Goal: Task Accomplishment & Management: Complete application form

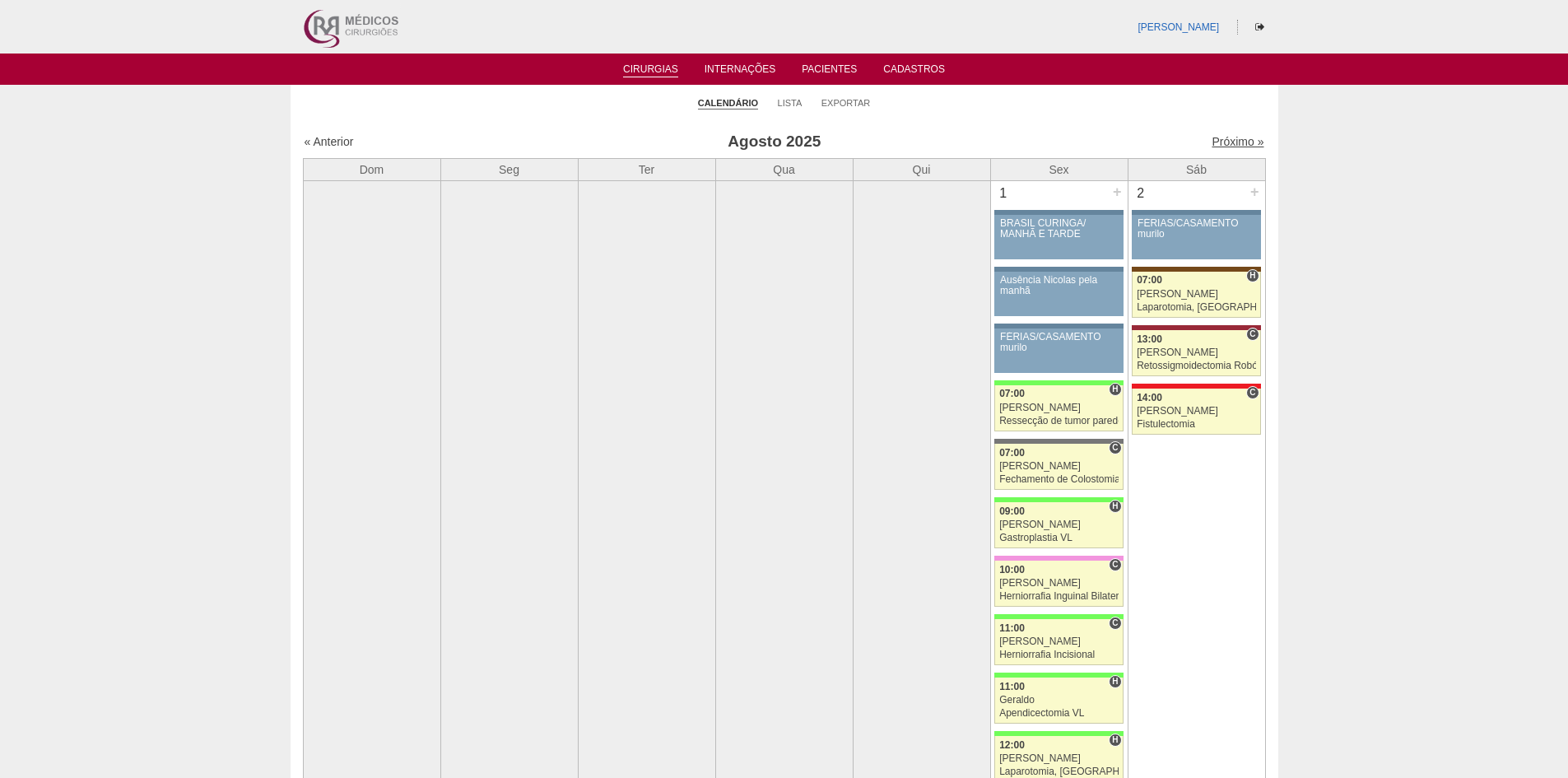
click at [1214, 139] on link "Próximo »" at bounding box center [1238, 142] width 52 height 13
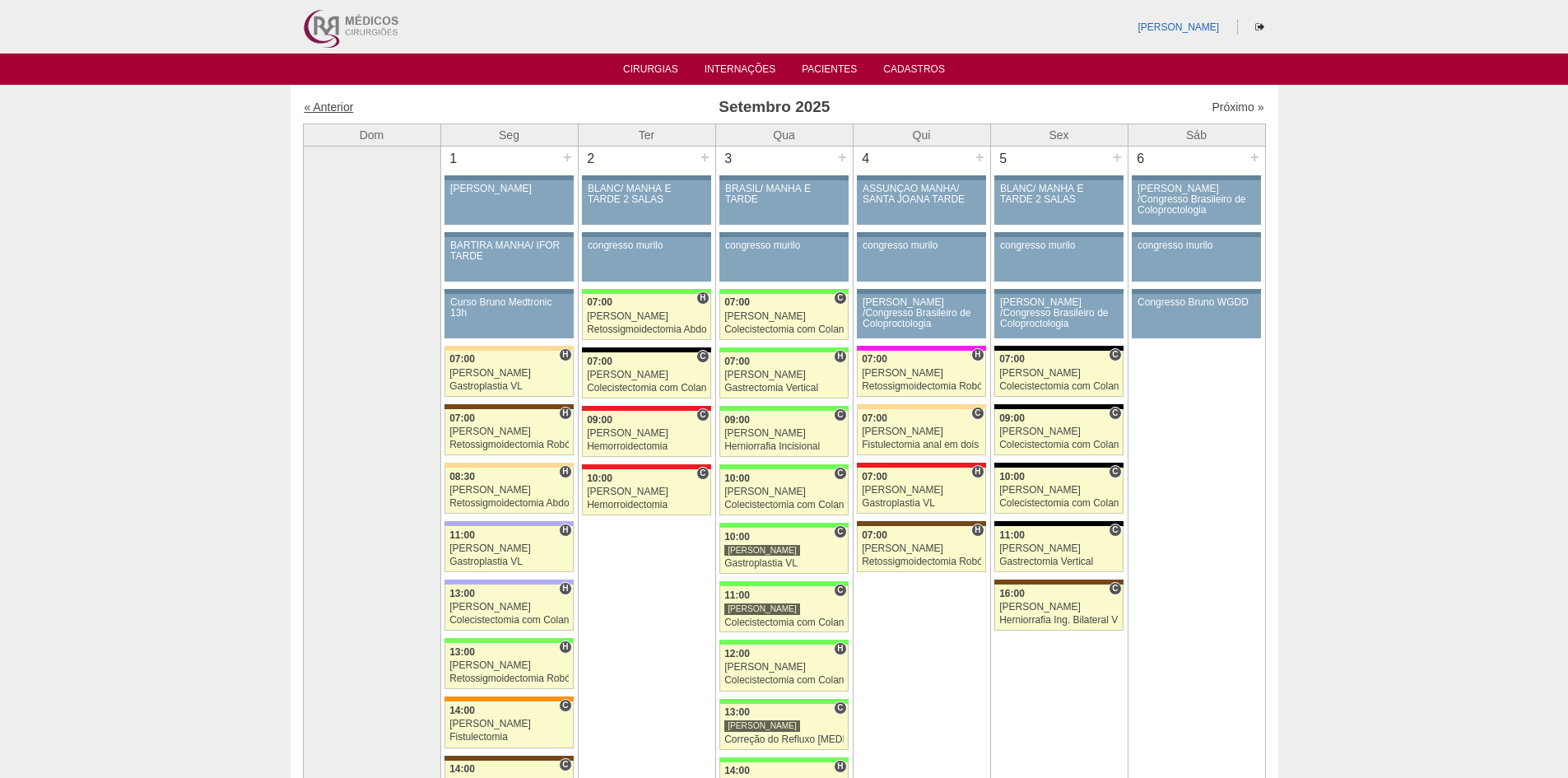
click at [329, 107] on link "« Anterior" at bounding box center [328, 107] width 49 height 13
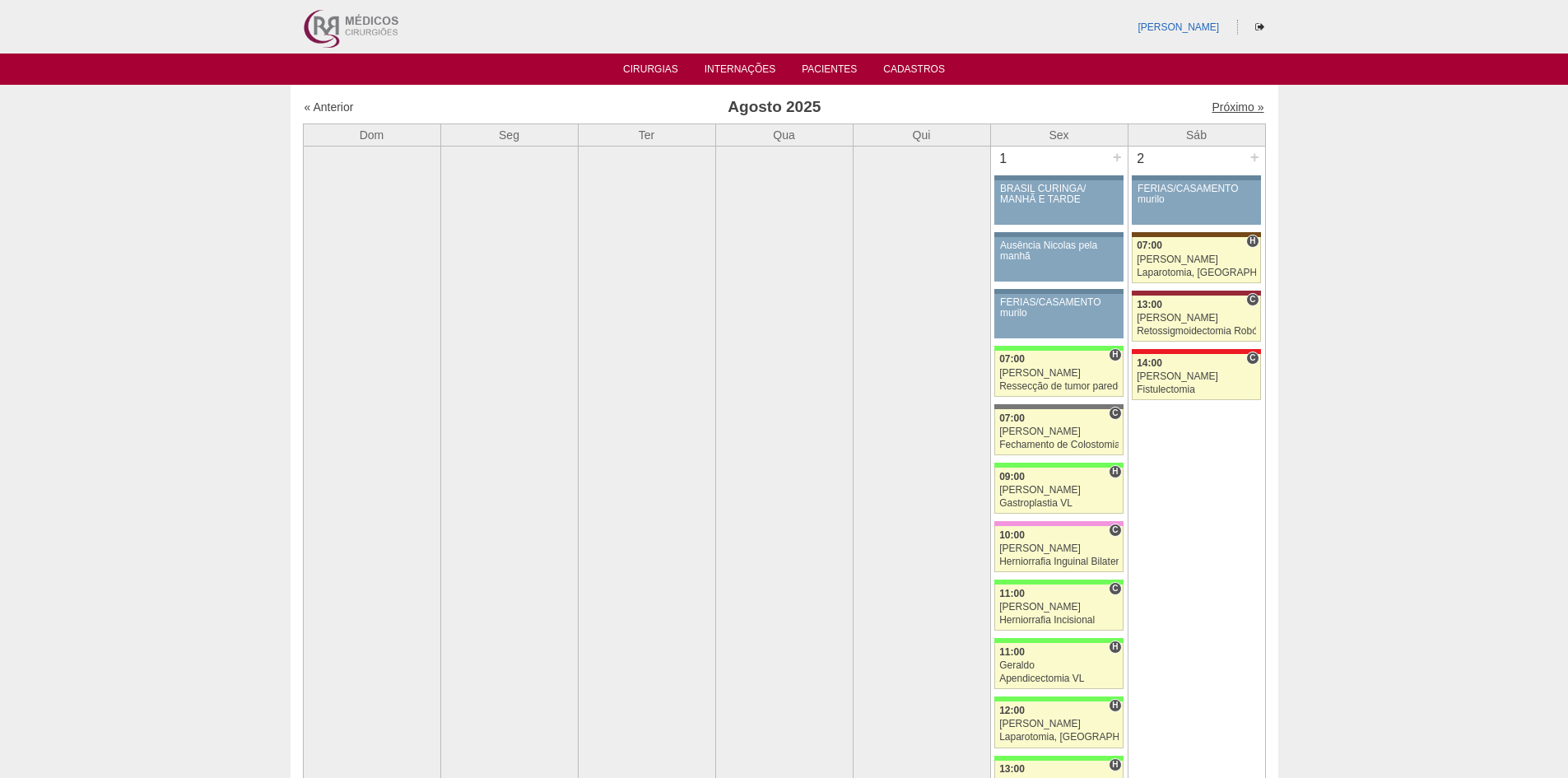
click at [1226, 104] on link "Próximo »" at bounding box center [1238, 107] width 52 height 13
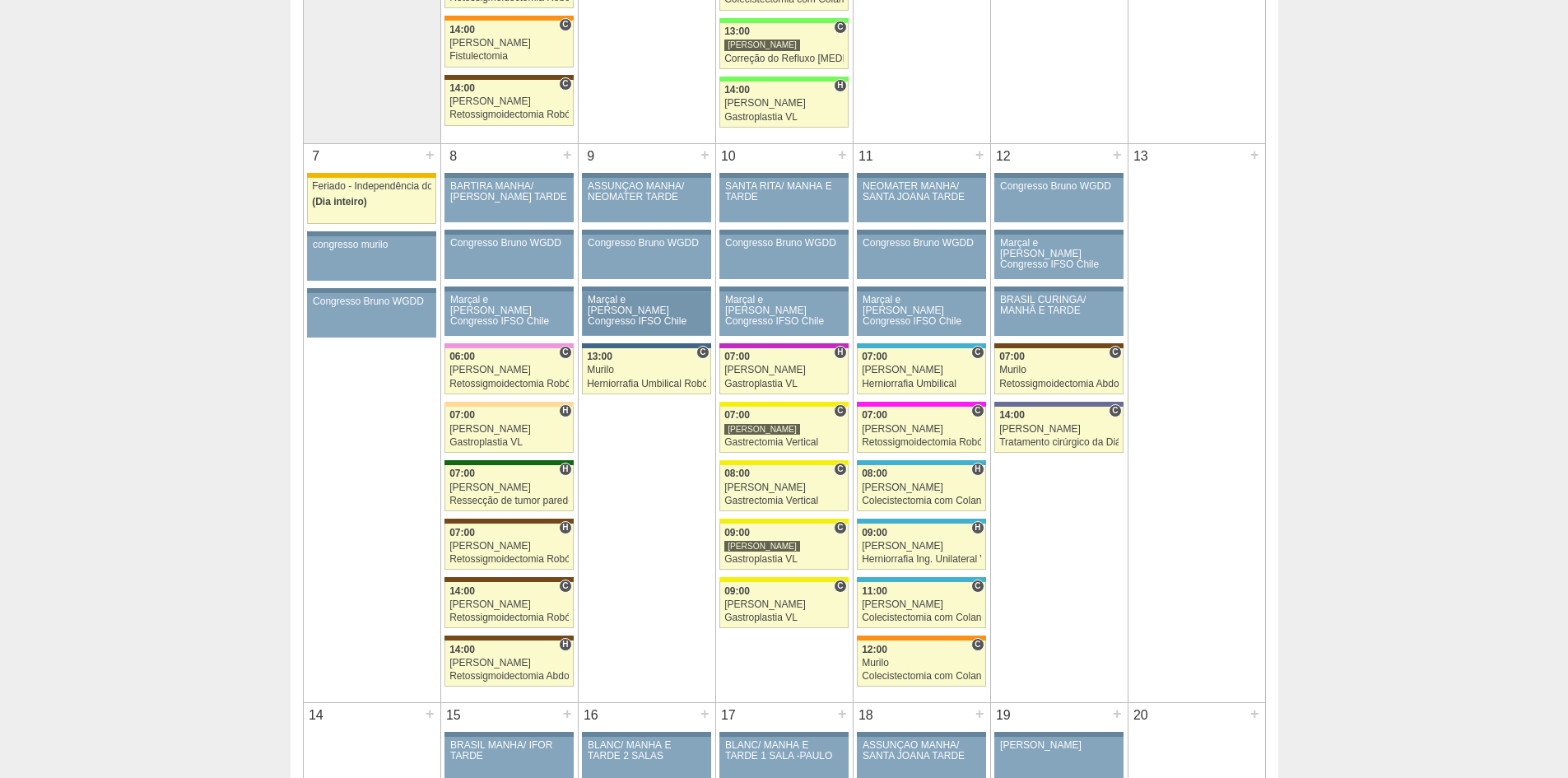
scroll to position [659, 0]
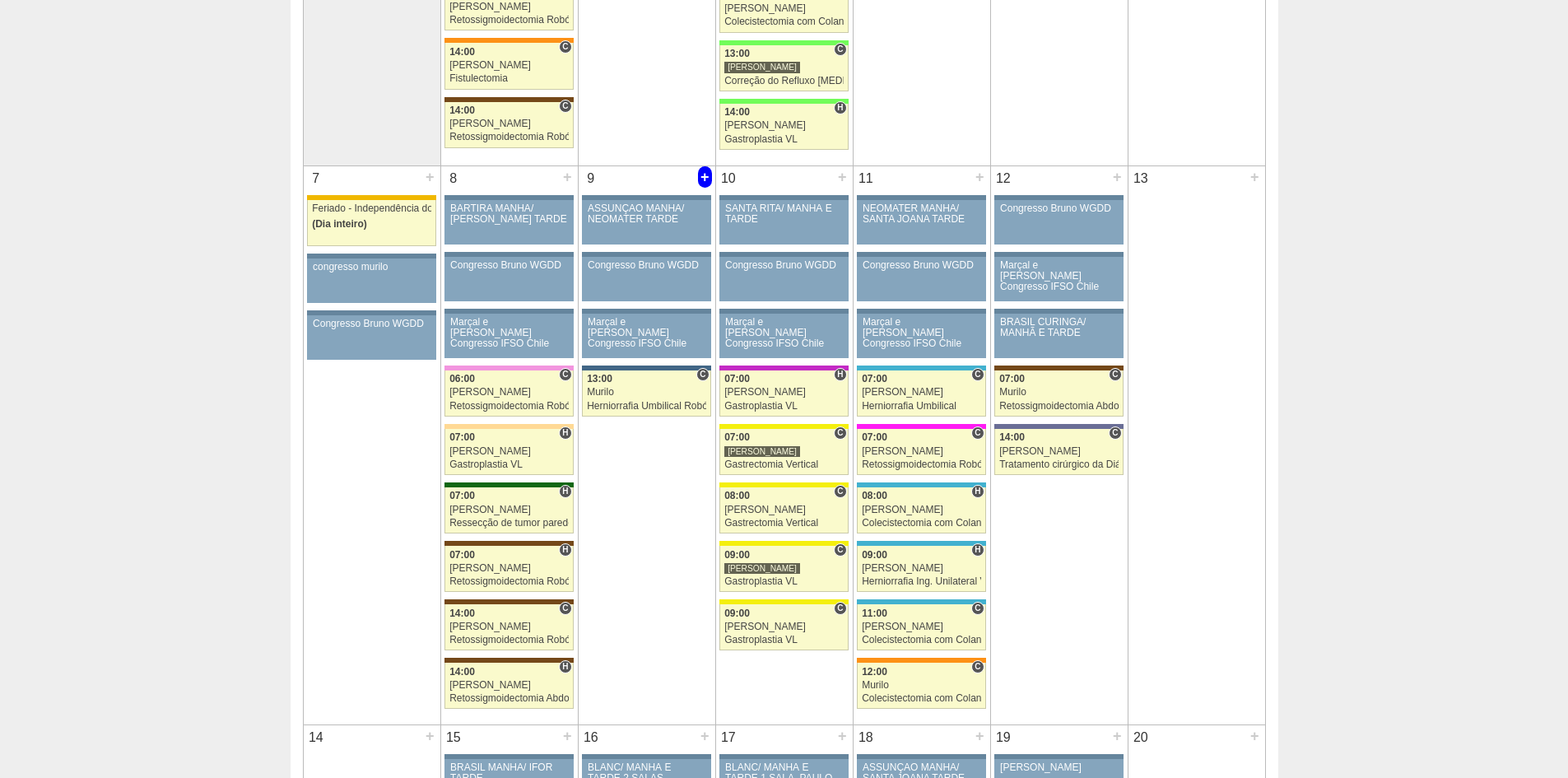
click at [707, 174] on div "+" at bounding box center [705, 177] width 14 height 21
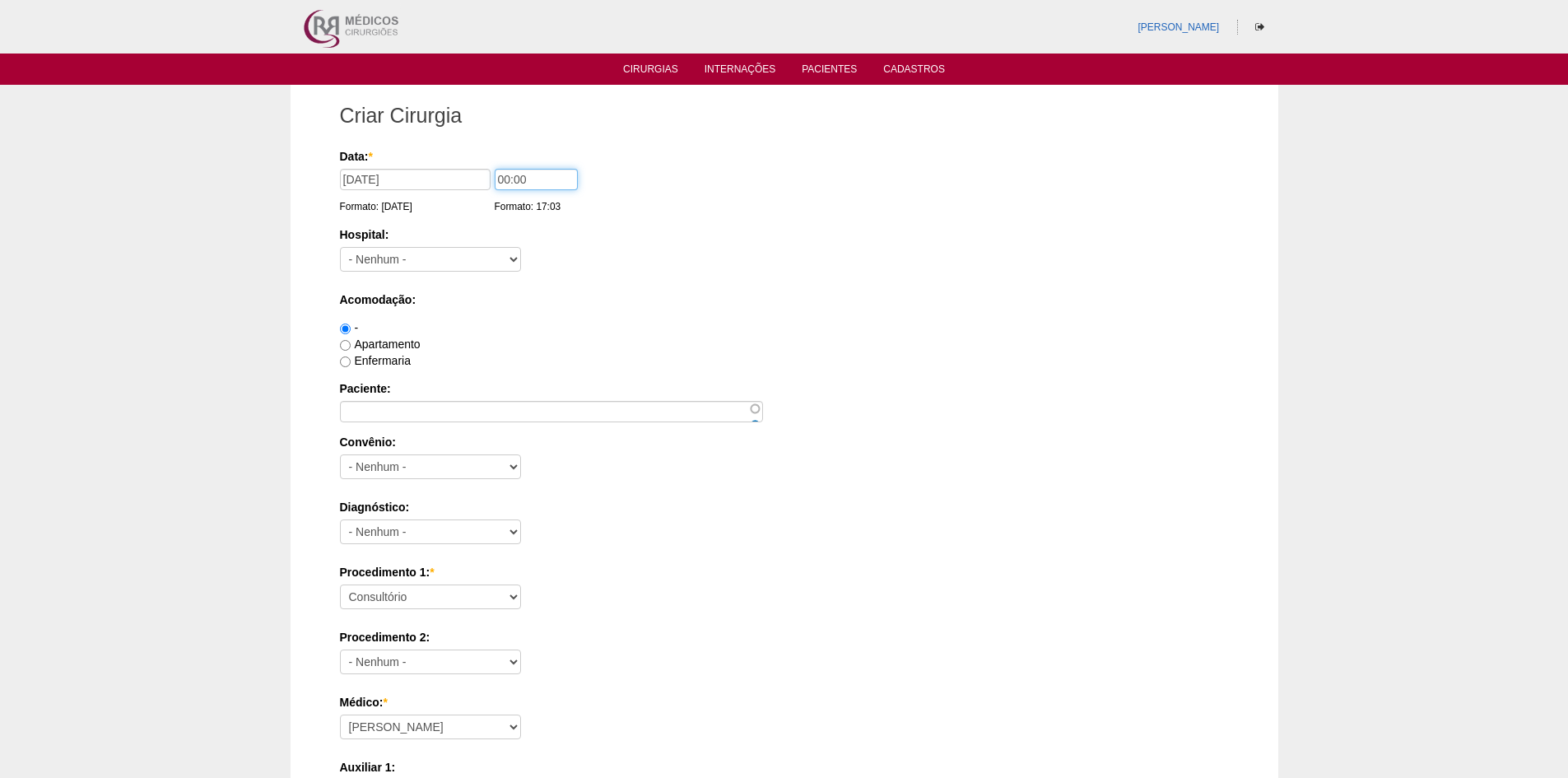
drag, startPoint x: 507, startPoint y: 181, endPoint x: 516, endPoint y: 205, distance: 25.6
click at [507, 183] on input "00:00" at bounding box center [537, 179] width 83 height 21
type input "07:00"
click at [467, 254] on select "- Nenhum - 9 de Julho Albert Einstein Alvorada América Assunção Bartira Benefic…" at bounding box center [431, 259] width 181 height 25
select select "46"
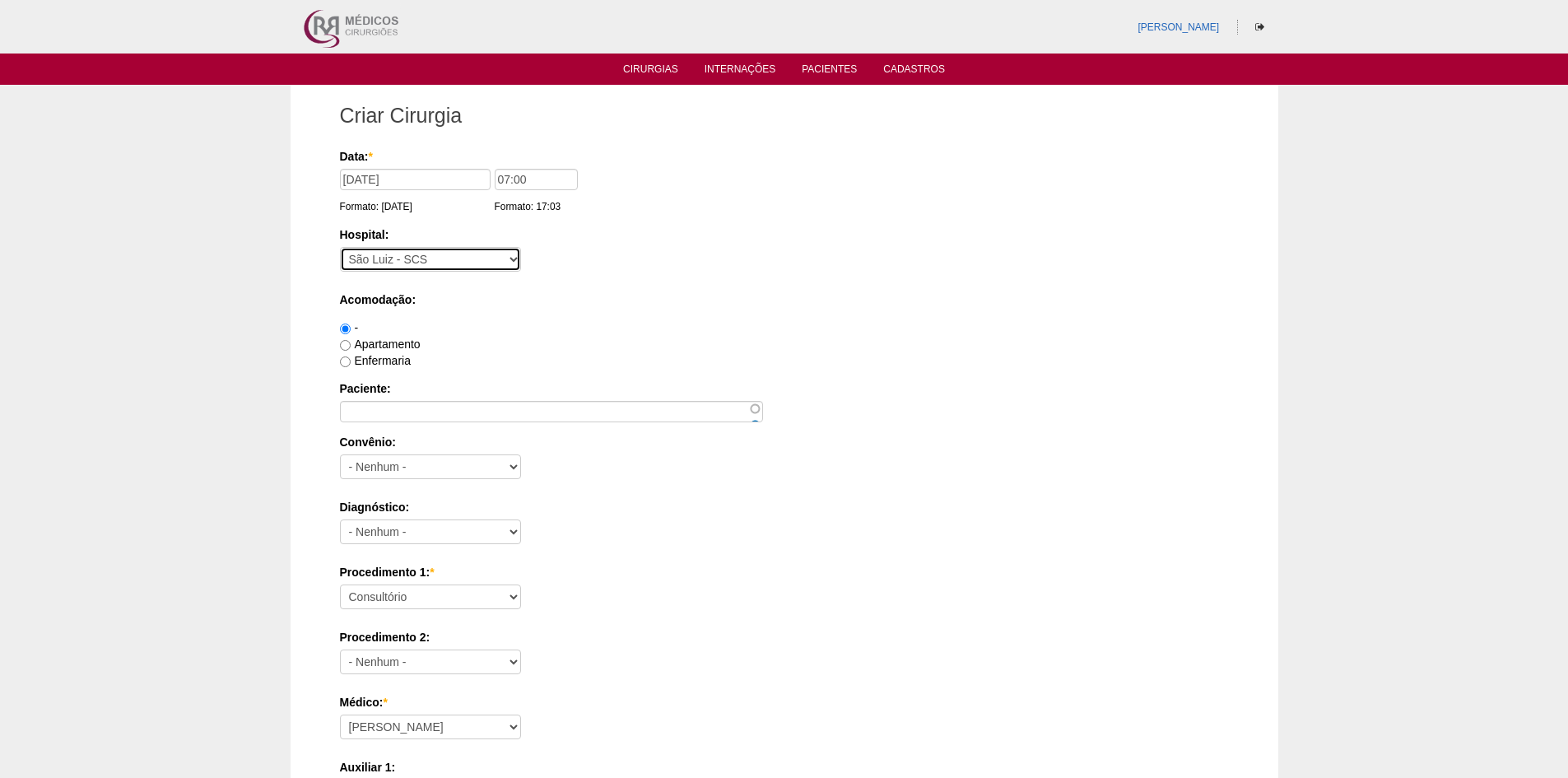
click at [340, 247] on select "- Nenhum - 9 de Julho Albert Einstein Alvorada América Assunção Bartira Benefic…" at bounding box center [431, 259] width 181 height 25
click at [340, 346] on input "Apartamento" at bounding box center [346, 346] width 11 height 11
radio input "true"
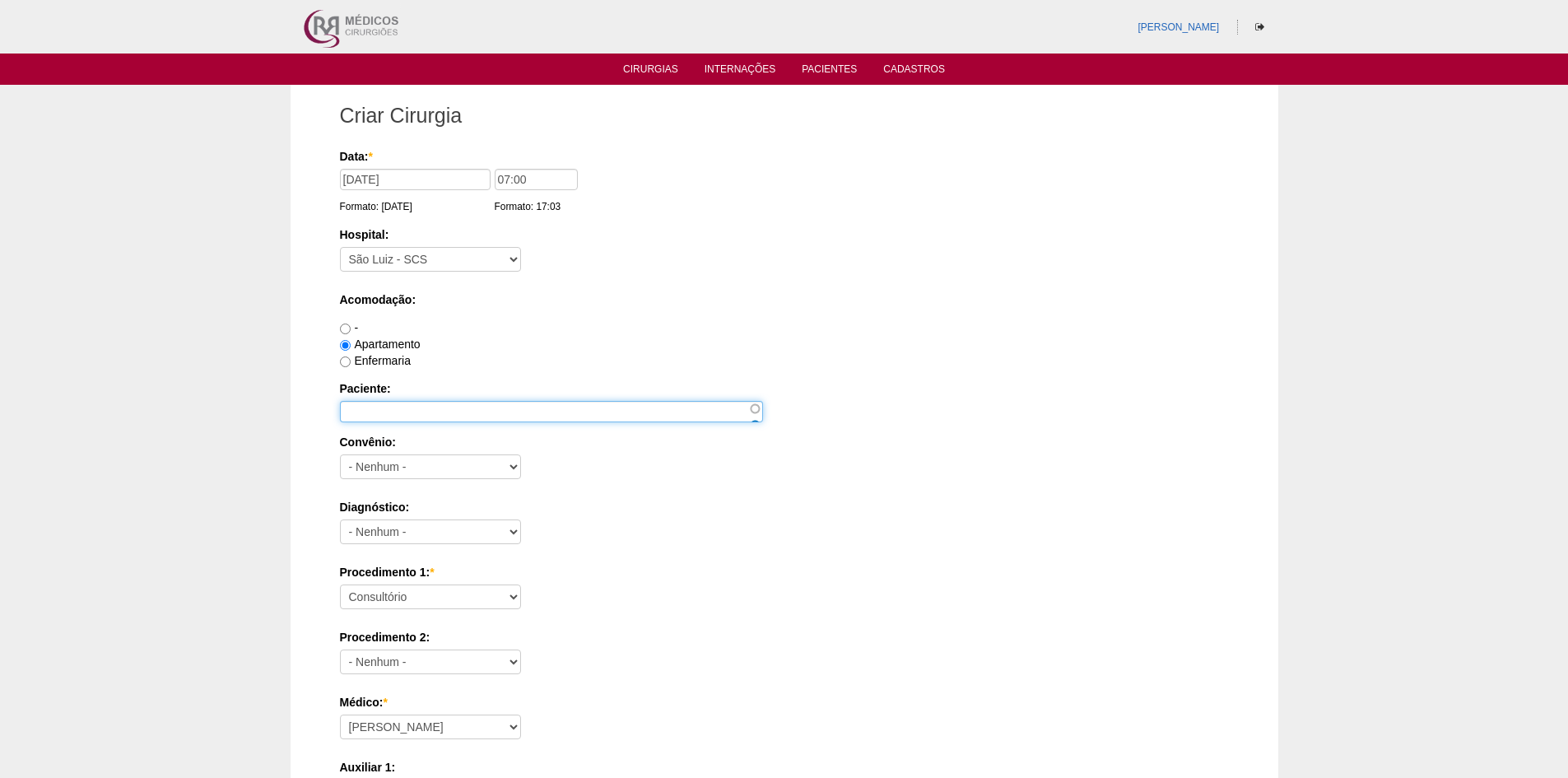
drag, startPoint x: 370, startPoint y: 409, endPoint x: 729, endPoint y: 218, distance: 406.6
click at [372, 409] on input "Paciente:" at bounding box center [551, 411] width 423 height 21
click at [415, 412] on input "Paciente:" at bounding box center [551, 411] width 423 height 21
paste input "Amanda Ferreira Borim"
type input "Amanda Ferreira Borim"
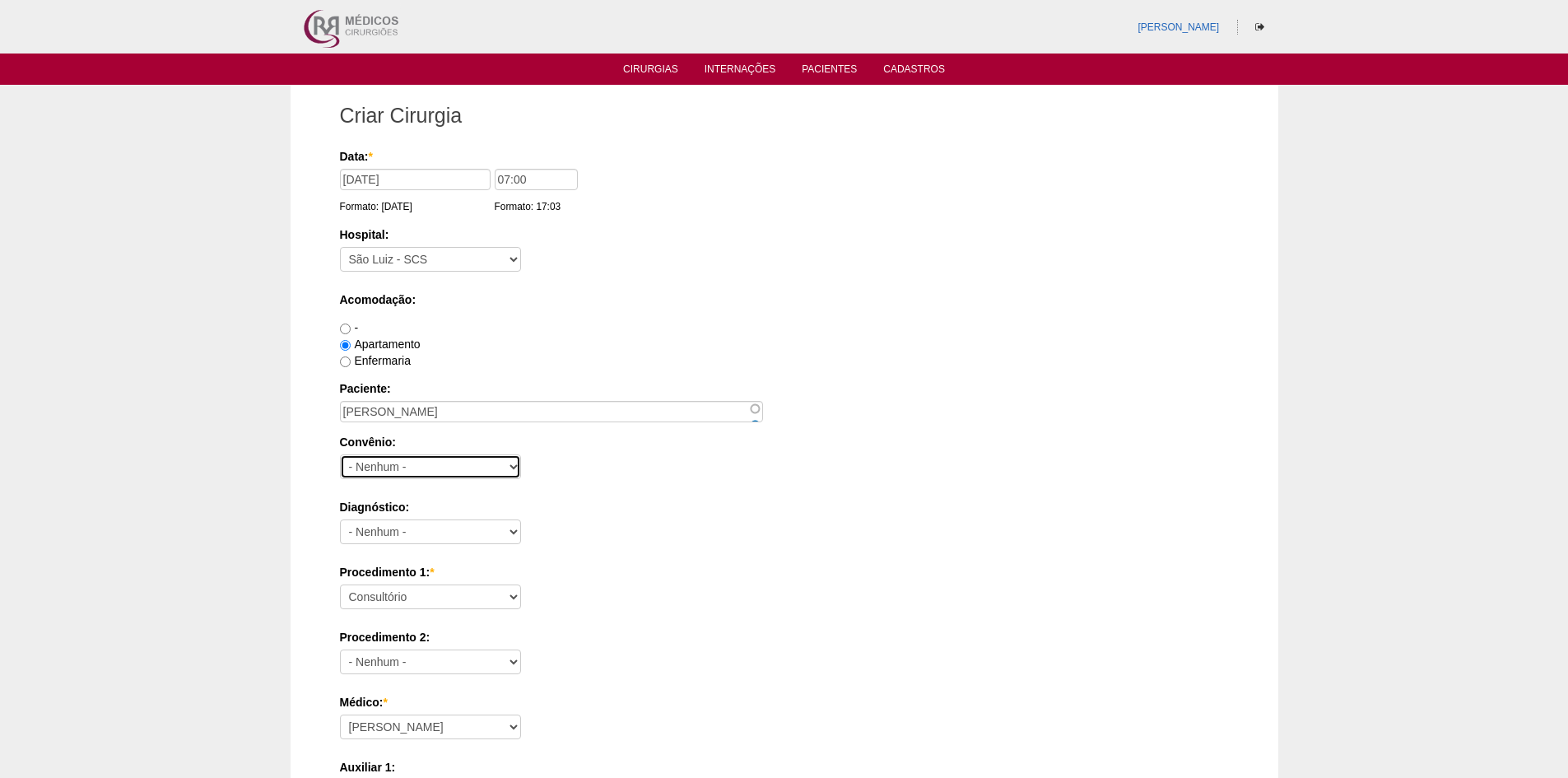
click at [415, 463] on select "- Nenhum - Abet Afresp Allianz Amil Blue Life Caasp Cabesp Caixa de Pensões Car…" at bounding box center [431, 466] width 181 height 25
select select "26"
click at [340, 454] on select "- Nenhum - Abet Afresp Allianz Amil Blue Life Caasp Cabesp Caixa de Pensões Car…" at bounding box center [431, 466] width 181 height 25
click at [464, 534] on select "- Nenhum - Abdome Agudo Abscesso Hepático Abscesso Perianal Abscesso Peritoneal…" at bounding box center [431, 532] width 181 height 25
select select "3707"
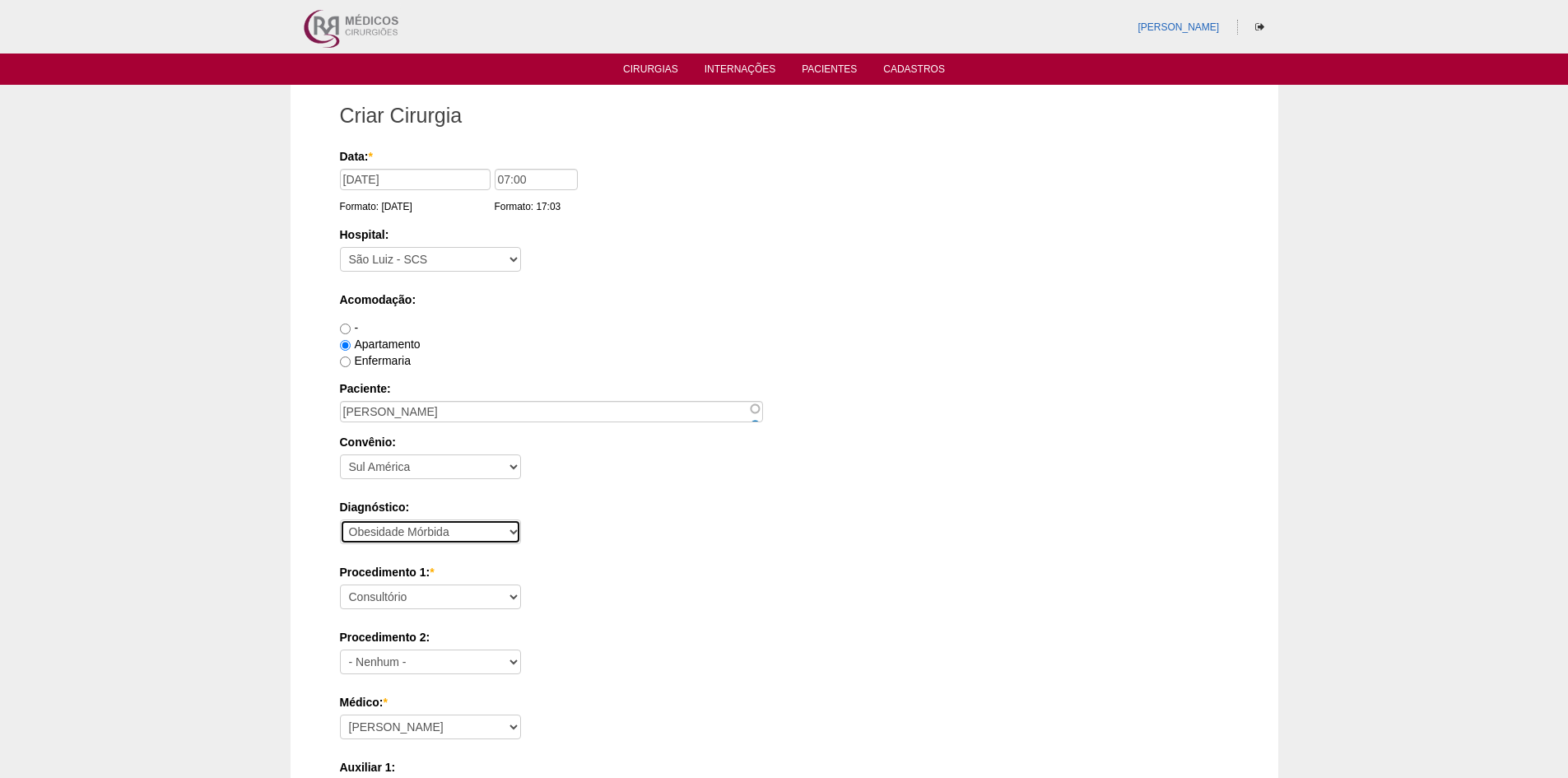
click at [340, 520] on select "- Nenhum - Abdome Agudo Abscesso Hepático Abscesso Perianal Abscesso Peritoneal…" at bounding box center [431, 532] width 181 height 25
click at [464, 597] on select "Consultório Abscesso Hepático - Drenagem Abscesso perianal Amputação Abdômino P…" at bounding box center [431, 597] width 181 height 25
select select "3710"
click at [340, 585] on select "Consultório Abscesso Hepático - Drenagem Abscesso perianal Amputação Abdômino P…" at bounding box center [431, 597] width 181 height 25
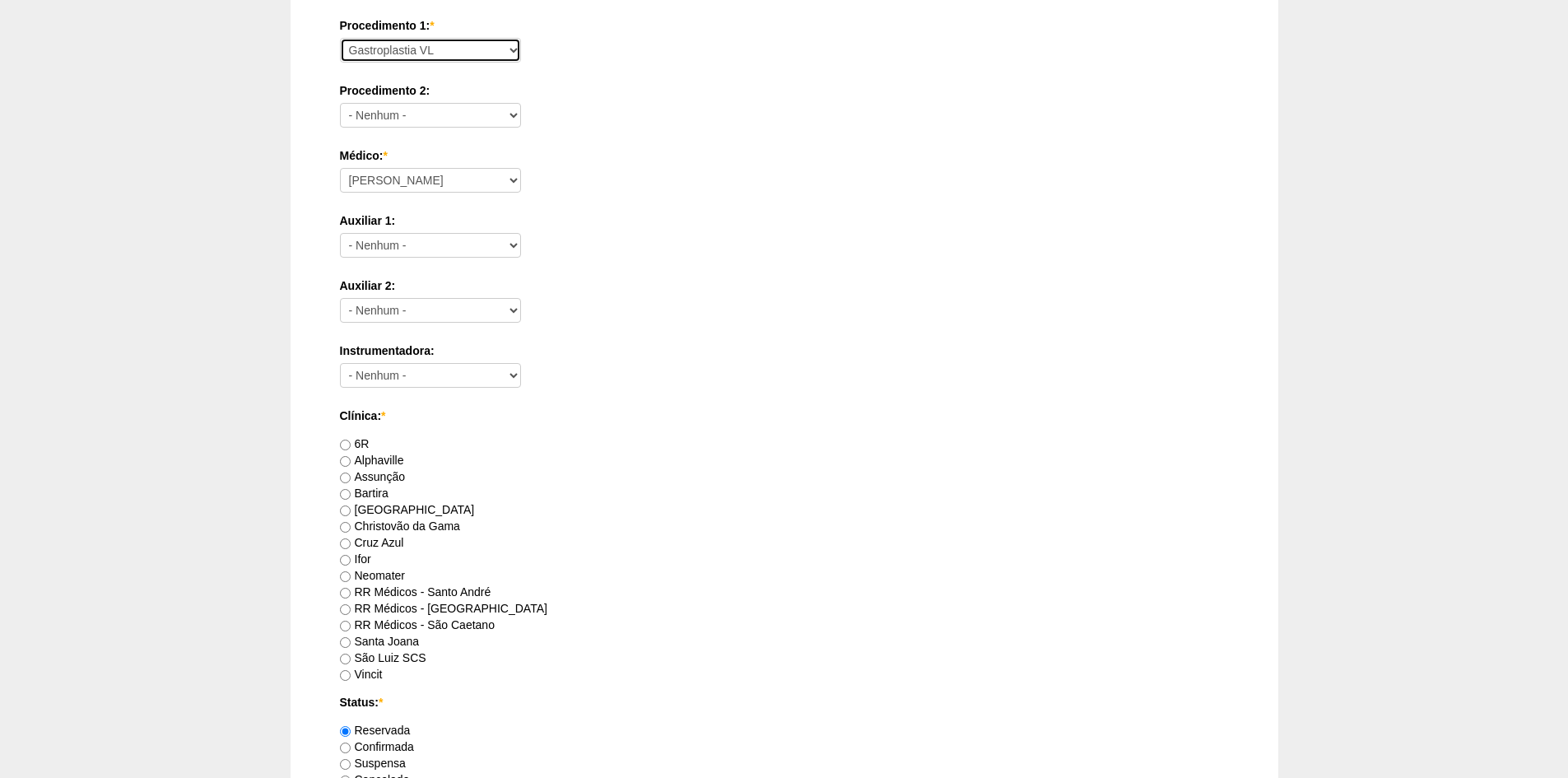
scroll to position [576, 0]
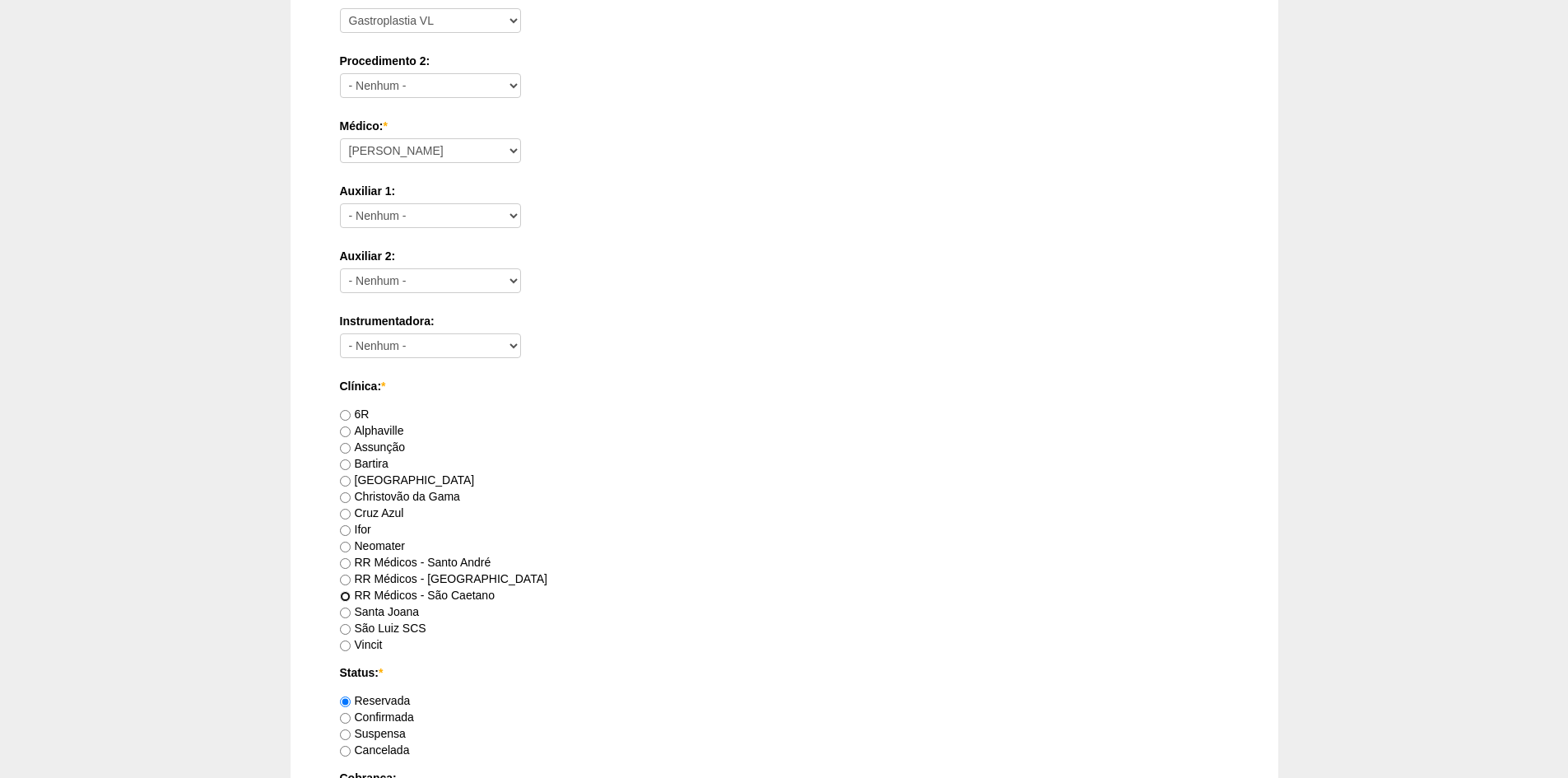
click at [345, 597] on input "RR Médicos - São Caetano" at bounding box center [346, 597] width 11 height 11
radio input "true"
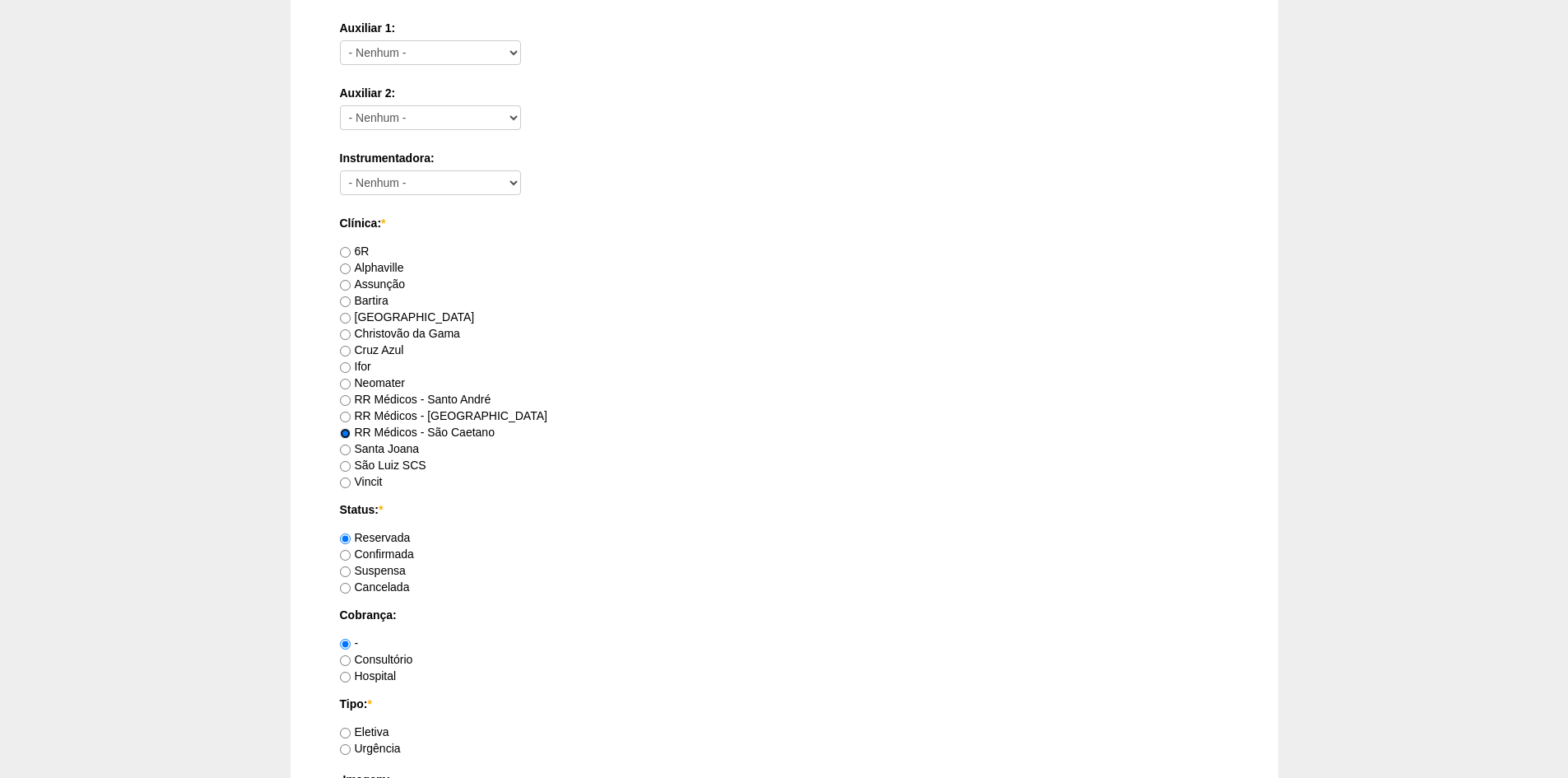
scroll to position [741, 0]
click at [344, 677] on input "Hospital" at bounding box center [346, 675] width 11 height 11
radio input "true"
click at [347, 729] on input "Eletiva" at bounding box center [346, 732] width 11 height 11
radio input "true"
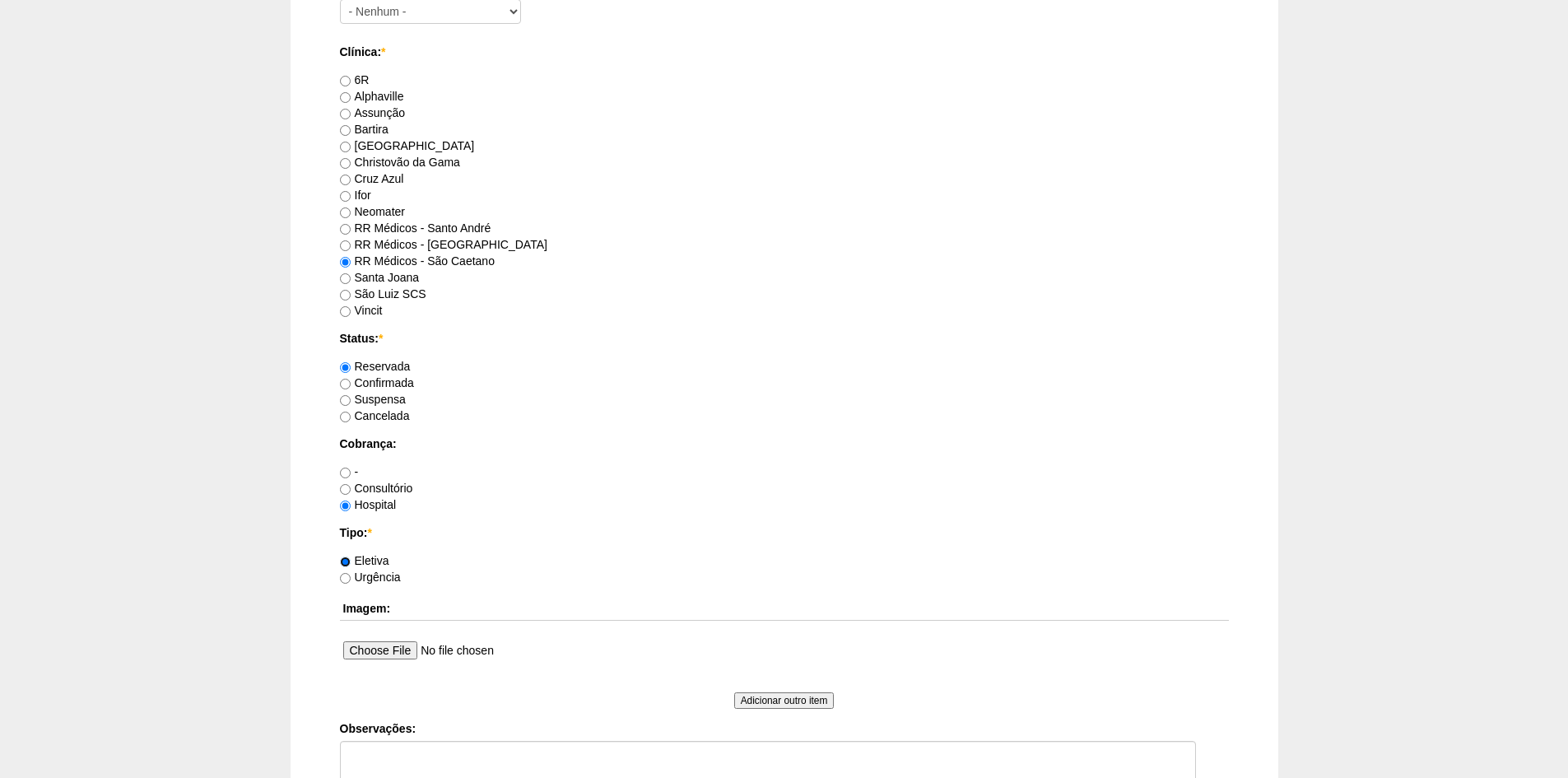
scroll to position [1070, 0]
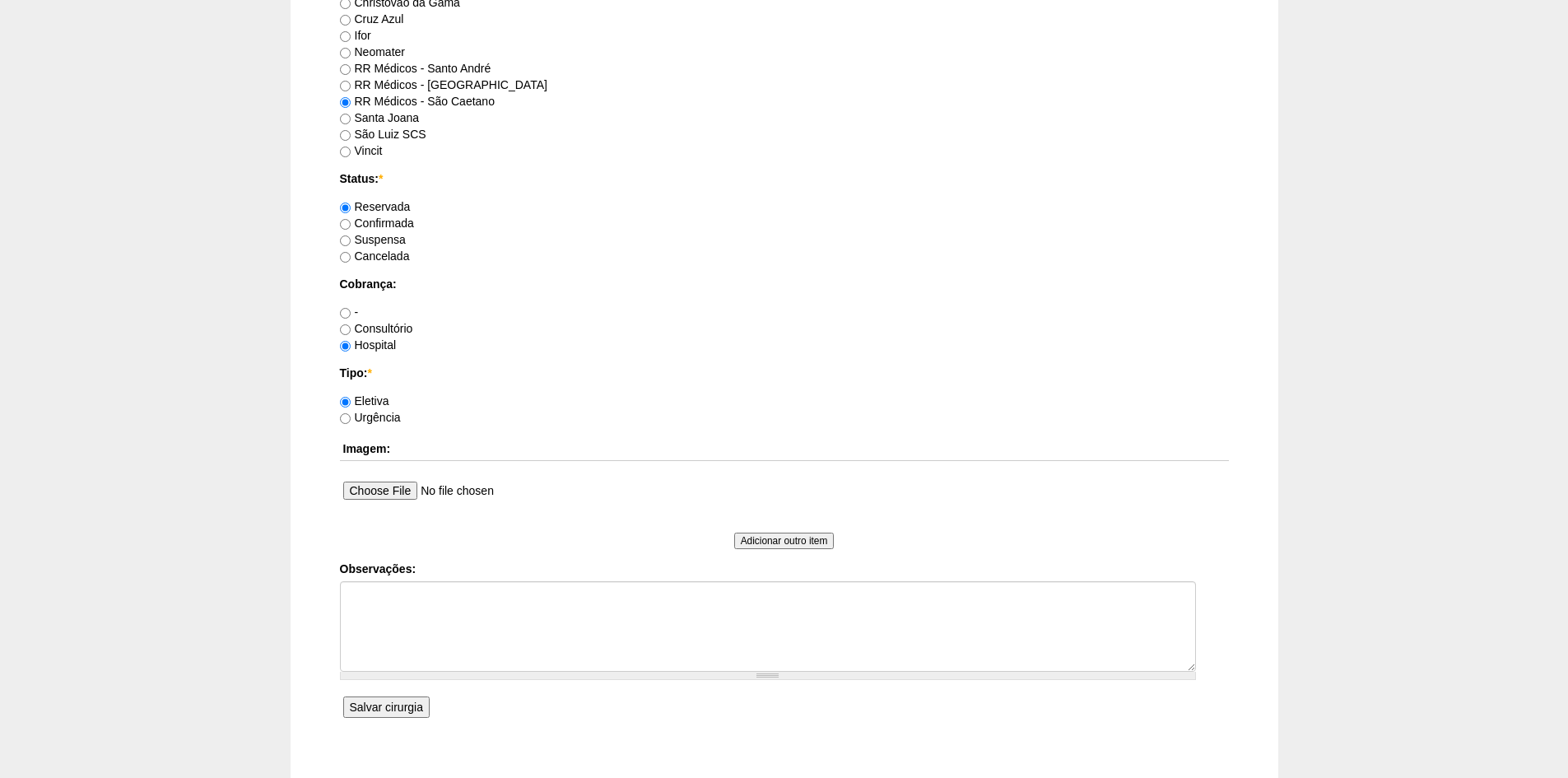
click at [389, 697] on input "Salvar cirurgia" at bounding box center [386, 707] width 86 height 21
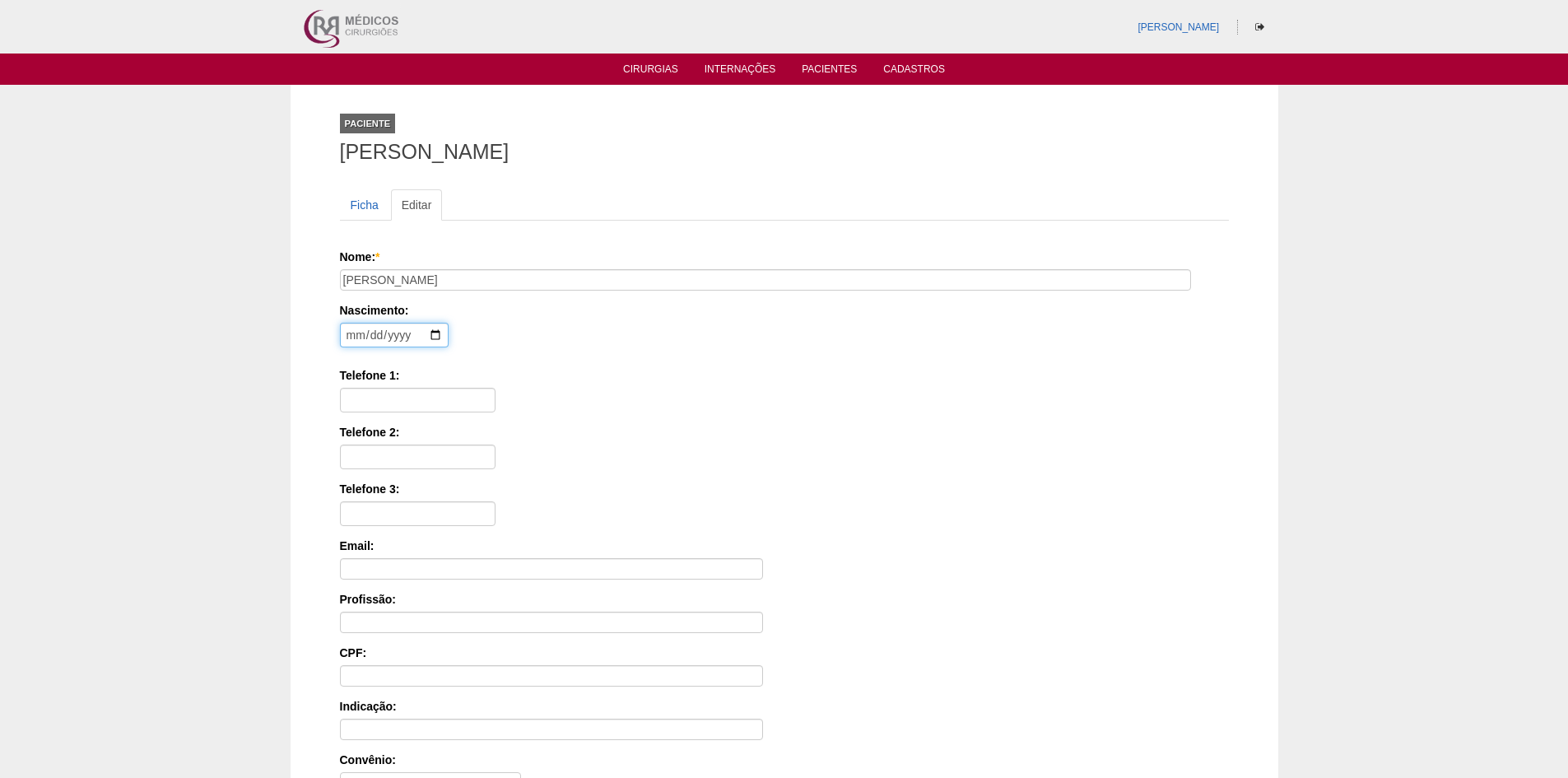
drag, startPoint x: 352, startPoint y: 333, endPoint x: 367, endPoint y: 333, distance: 15.0
click at [367, 333] on input "date" at bounding box center [394, 335] width 108 height 25
type input "1987-08-02"
click at [398, 400] on input "Telefone 1:" at bounding box center [418, 400] width 155 height 25
paste input "91022-4494"
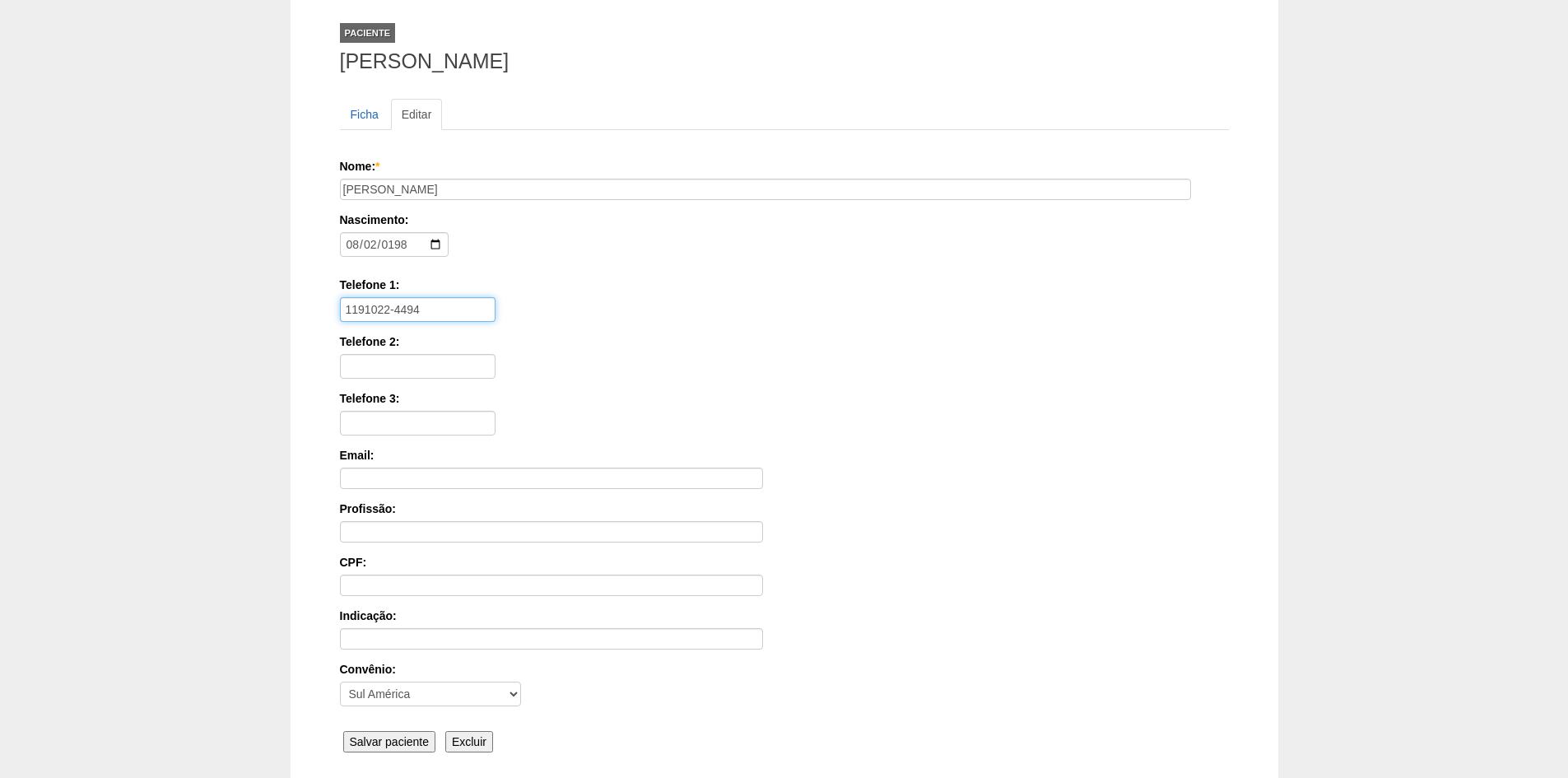
scroll to position [228, 0]
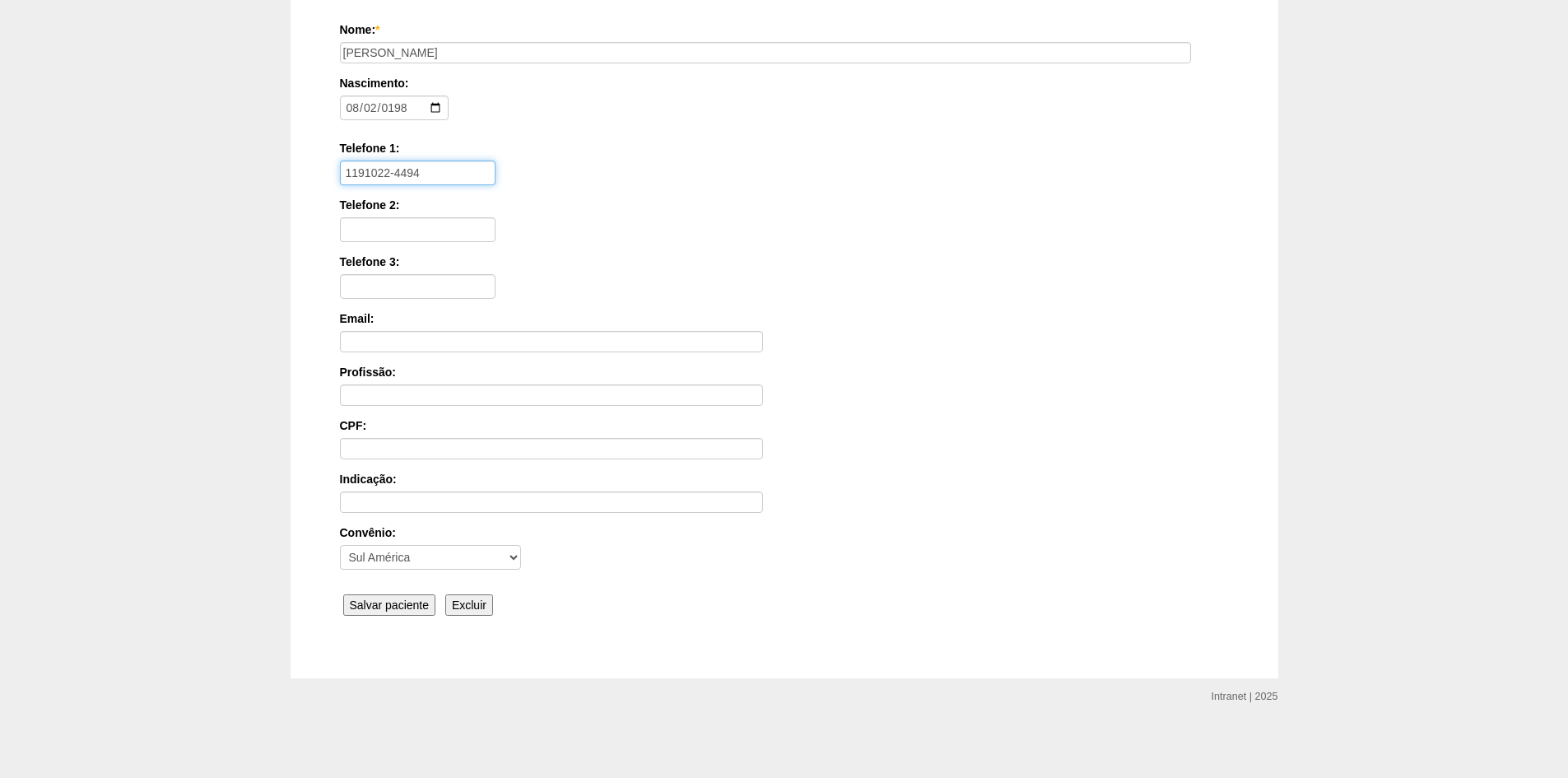
type input "1191022-4494"
click at [389, 599] on input "Salvar paciente" at bounding box center [389, 605] width 93 height 21
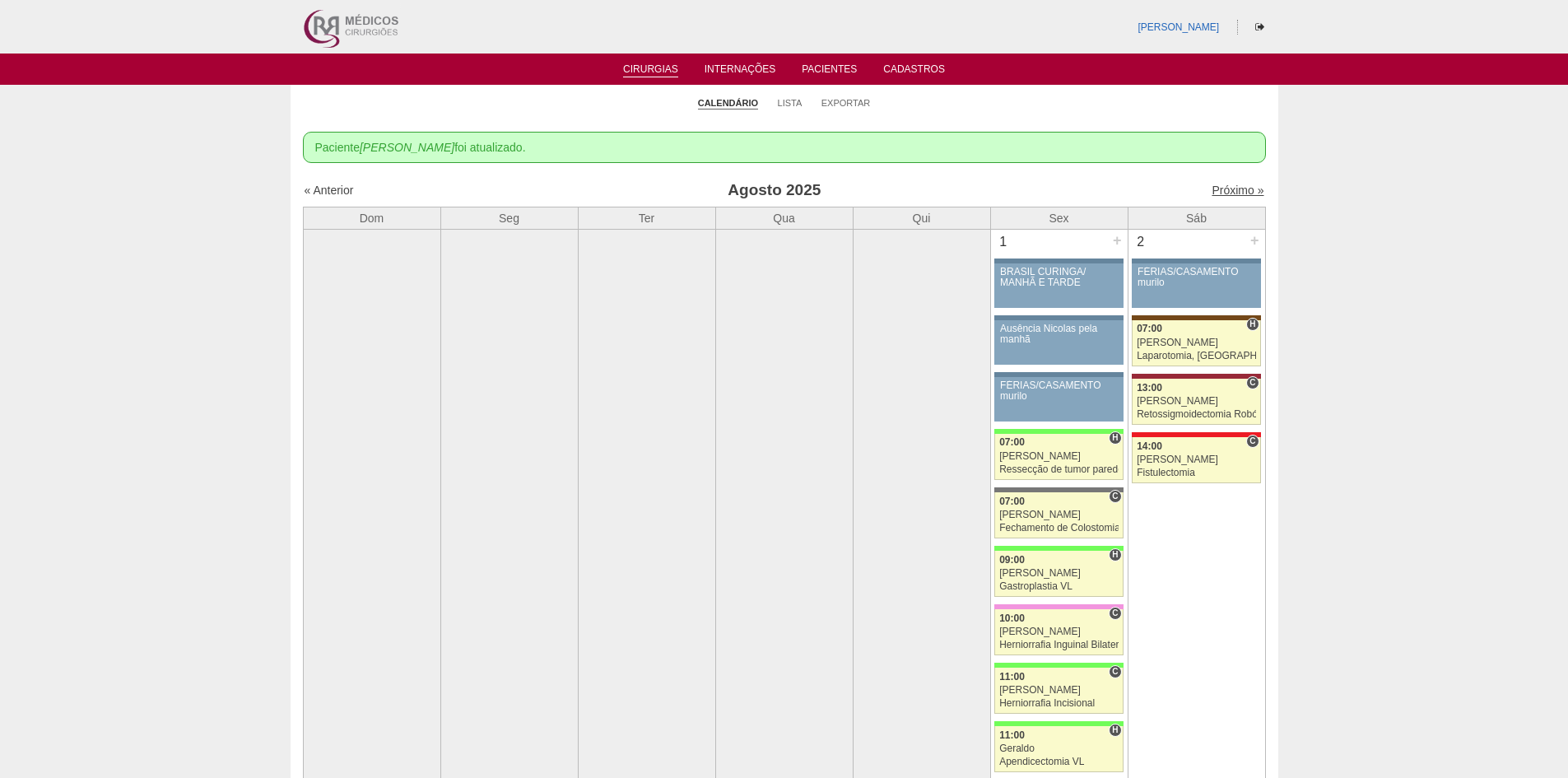
click at [1216, 191] on link "Próximo »" at bounding box center [1238, 190] width 52 height 13
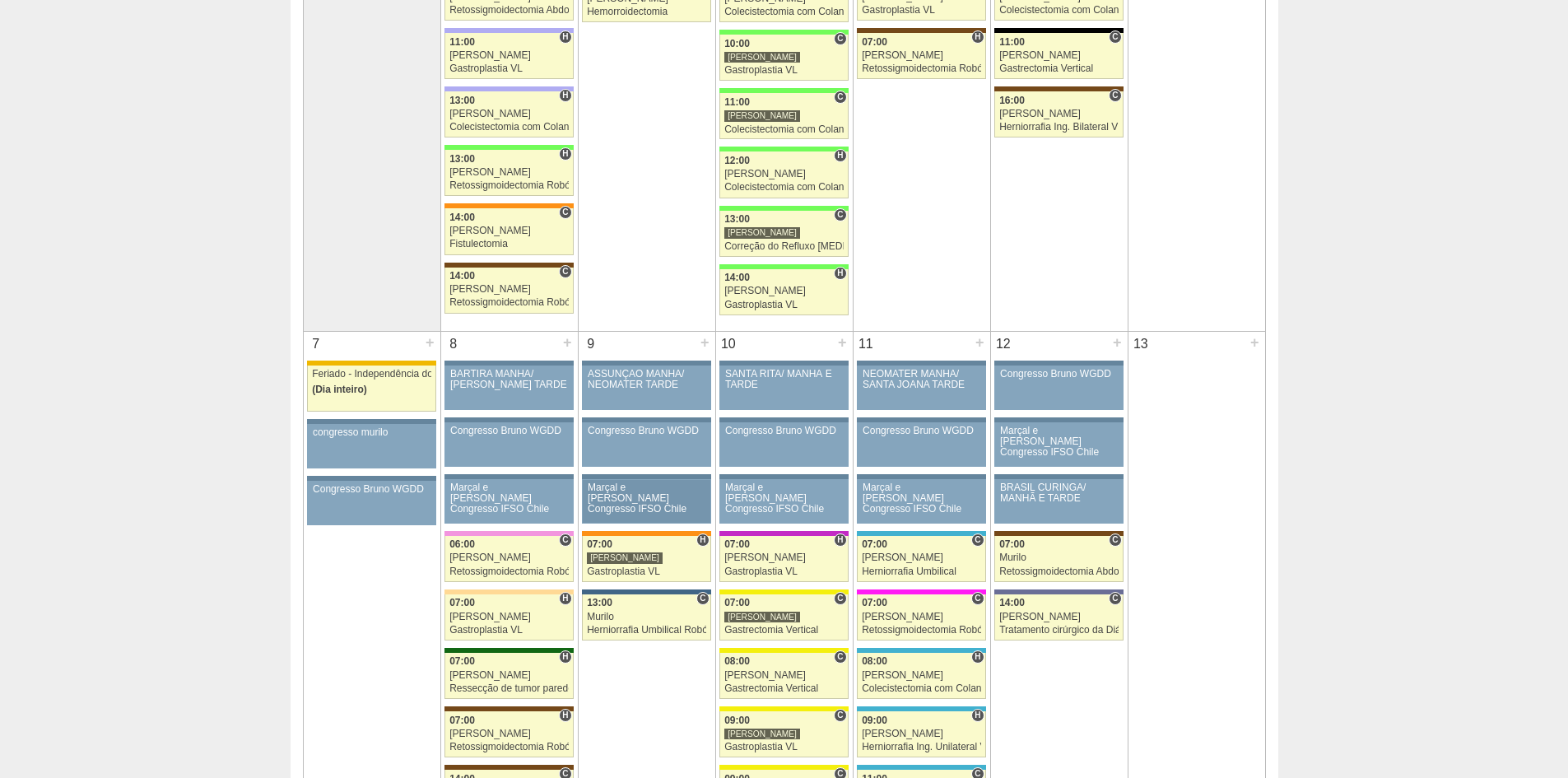
scroll to position [494, 0]
click at [620, 569] on div "Gastroplastia VL" at bounding box center [647, 571] width 119 height 11
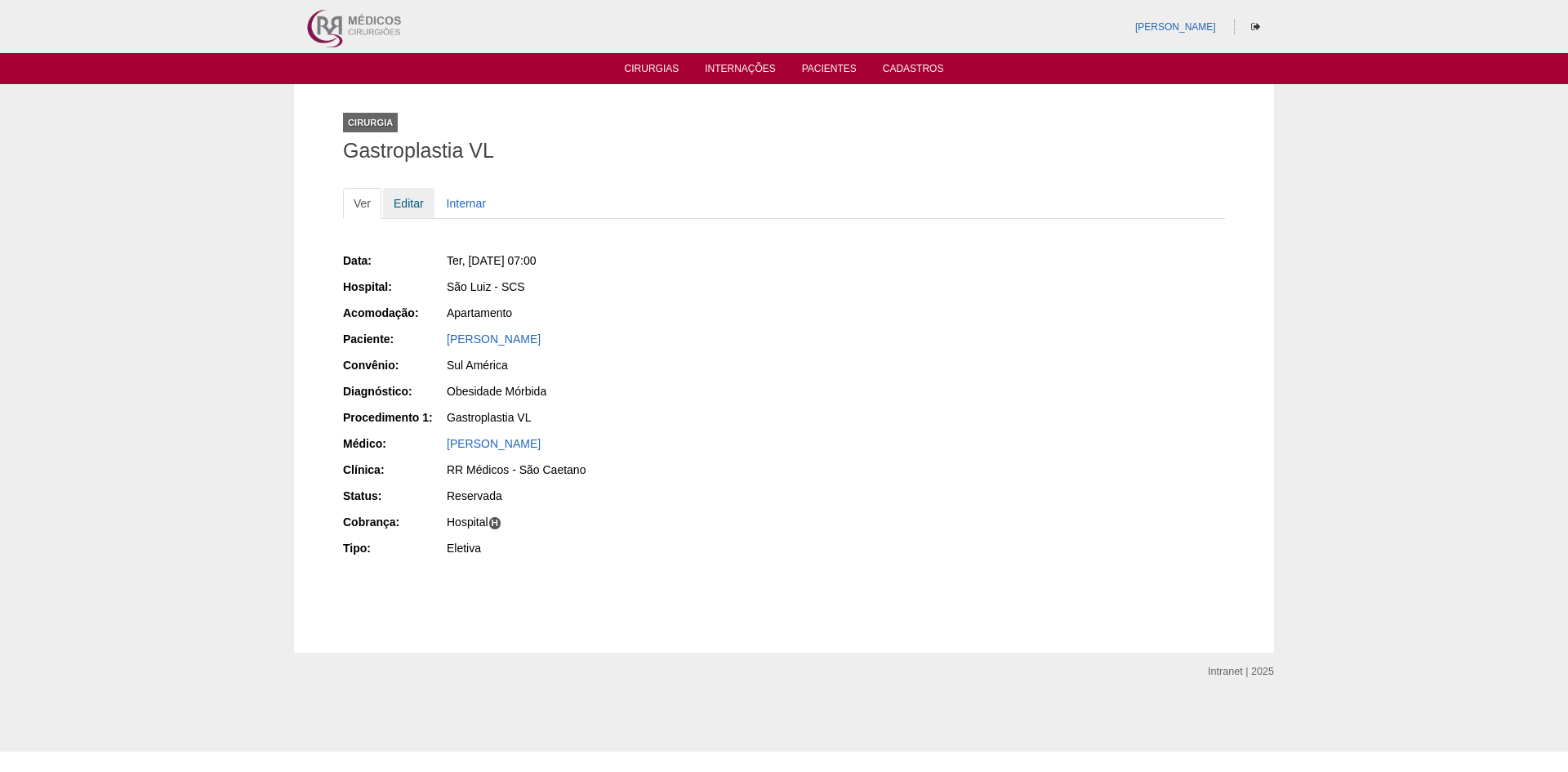
click at [402, 200] on link "Editar" at bounding box center [408, 204] width 51 height 31
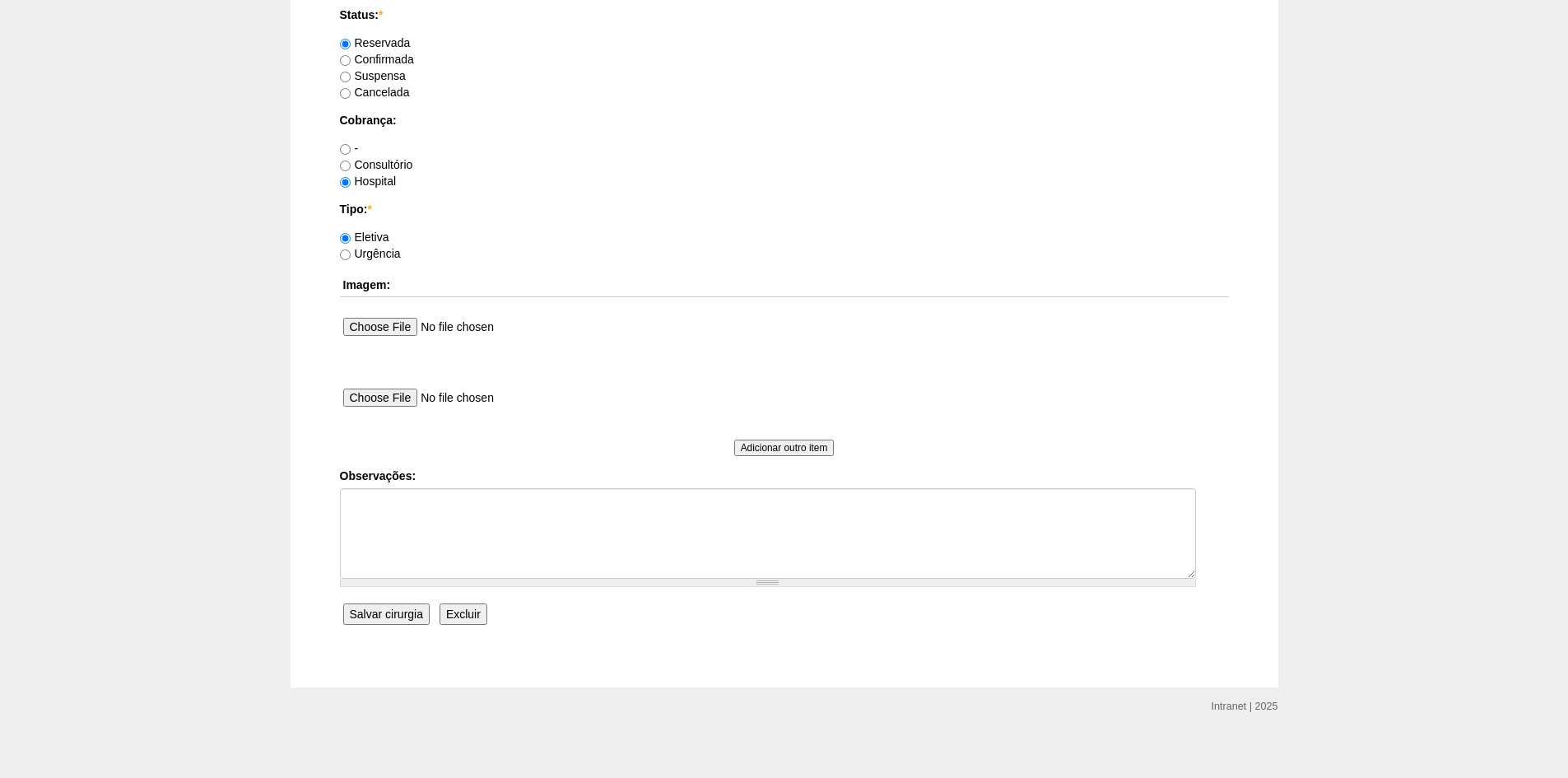
scroll to position [1343, 0]
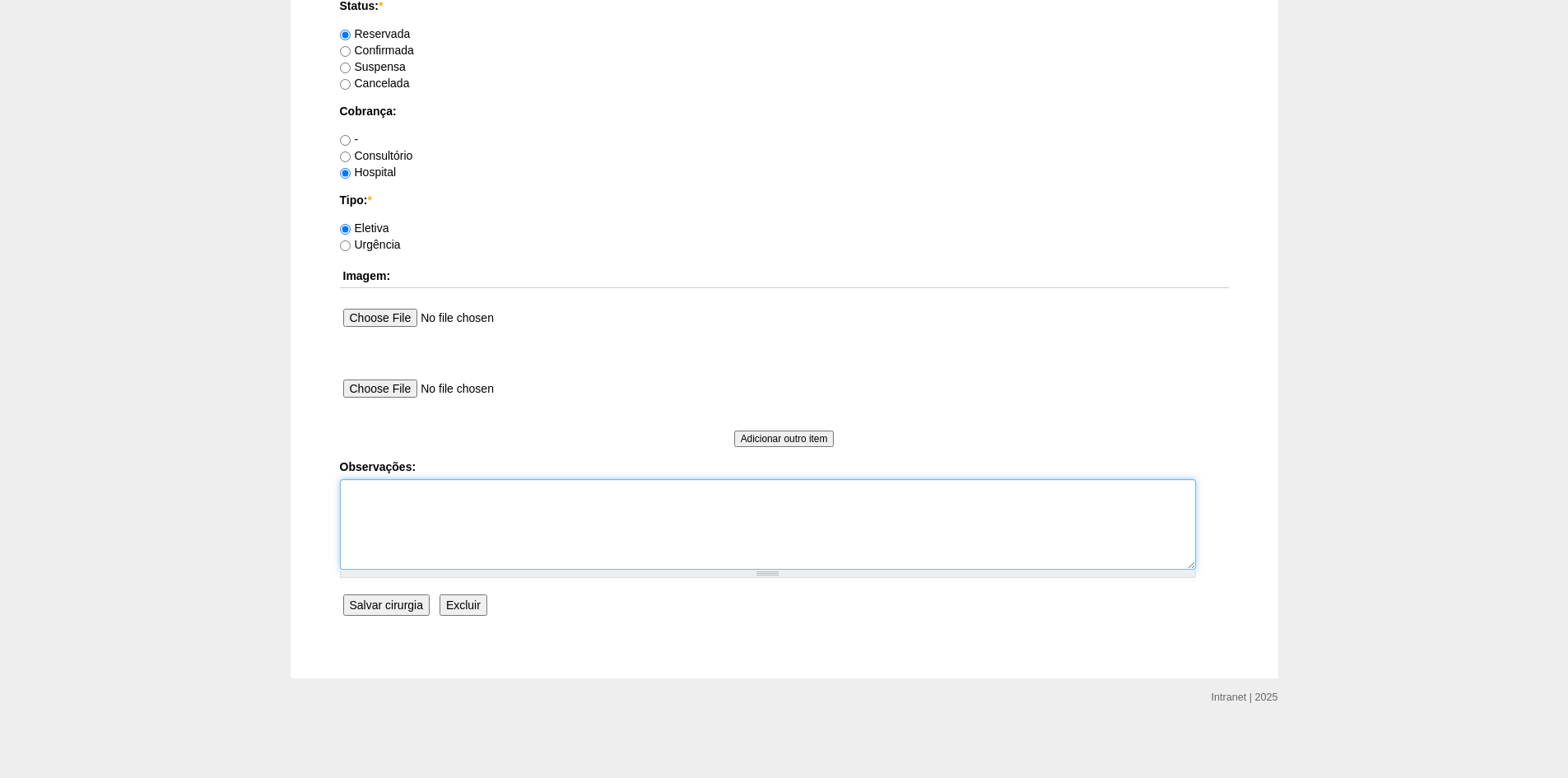
click at [452, 500] on textarea "Observações:" at bounding box center [768, 525] width 856 height 91
type textarea "Falta Aviso"
click at [377, 599] on input "Salvar cirurgia" at bounding box center [386, 605] width 86 height 21
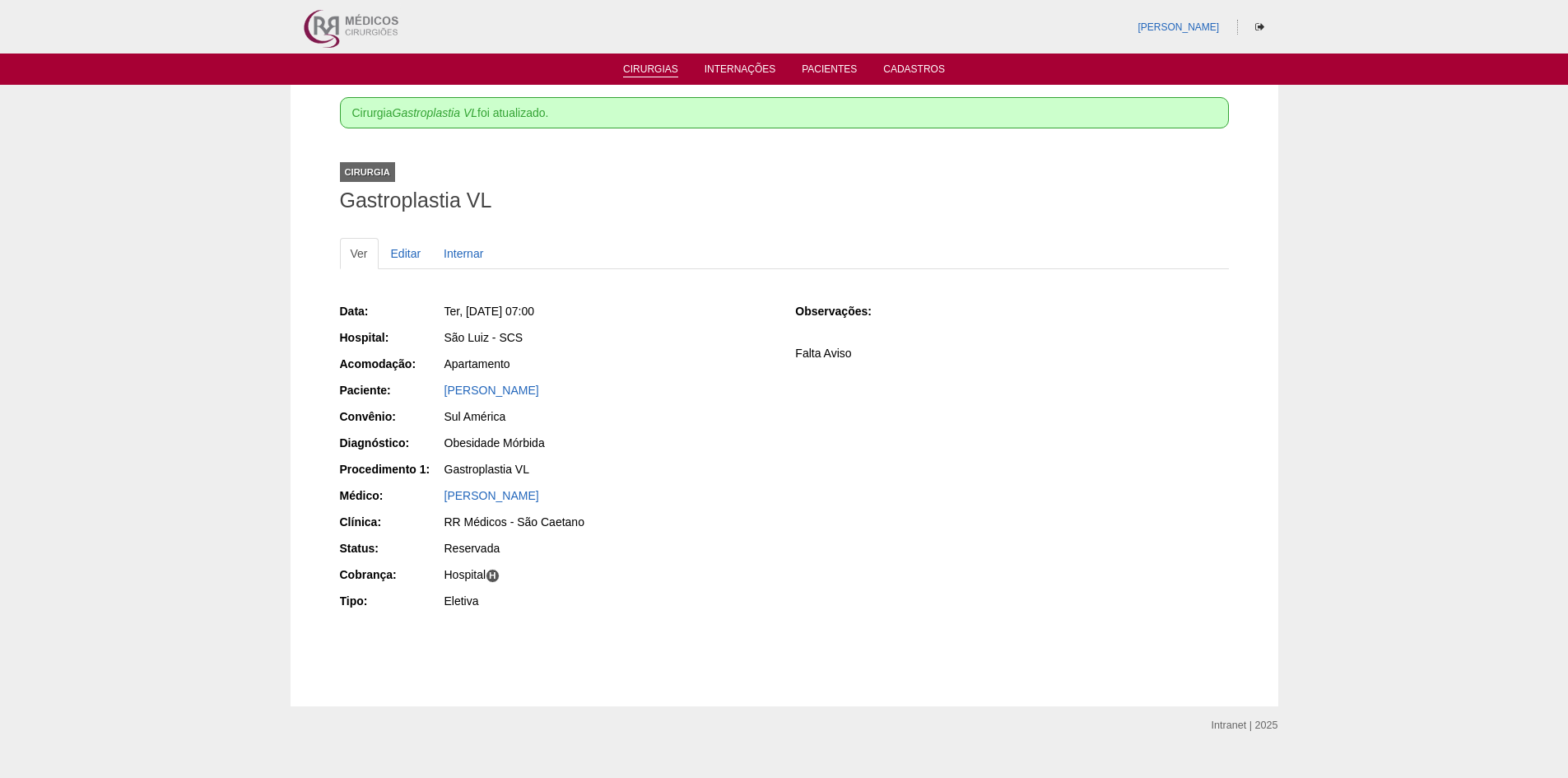
click at [637, 70] on link "Cirurgias" at bounding box center [651, 70] width 56 height 14
